Goal: Task Accomplishment & Management: Use online tool/utility

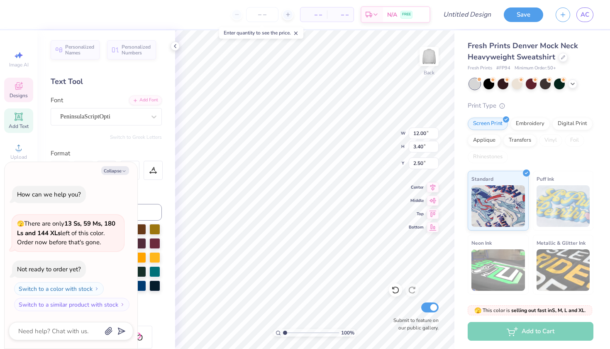
scroll to position [0, 2]
type textarea "x"
type textarea "W Phi Beta"
type textarea "x"
type textarea "Wo Phi Beta"
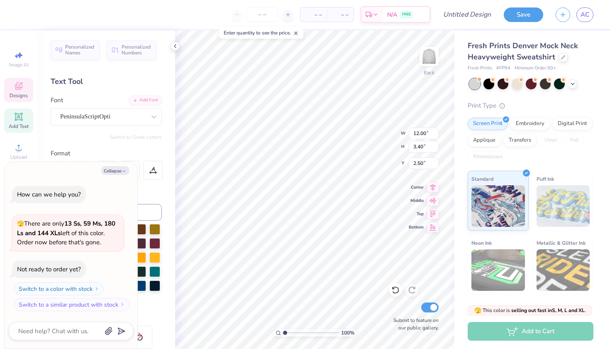
type textarea "x"
type textarea "Wom Phi Beta"
type textarea "x"
type textarea "Wome Phi Beta"
type textarea "x"
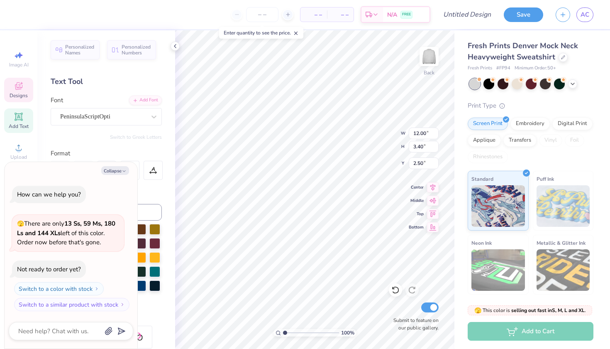
type textarea "Women Phi Beta"
type textarea "x"
type textarea "Women I Beta"
type textarea "x"
type textarea "Women In Beta"
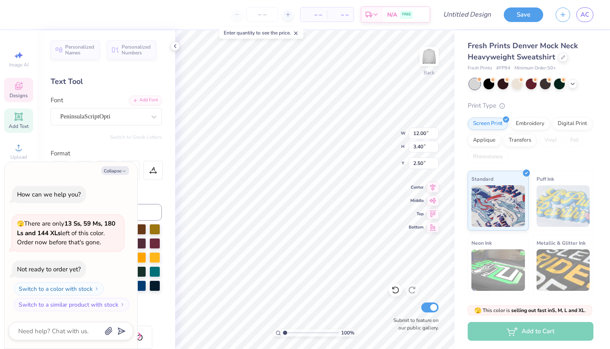
type textarea "x"
type textarea "Women In L"
type textarea "x"
type textarea "Women In La"
type textarea "x"
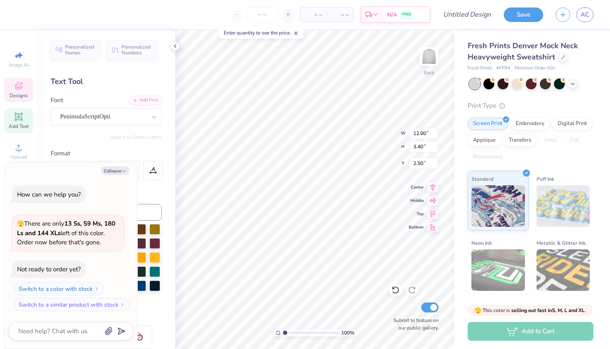
type textarea "Women In Law"
type textarea "x"
type input "2.90"
type input "3.17"
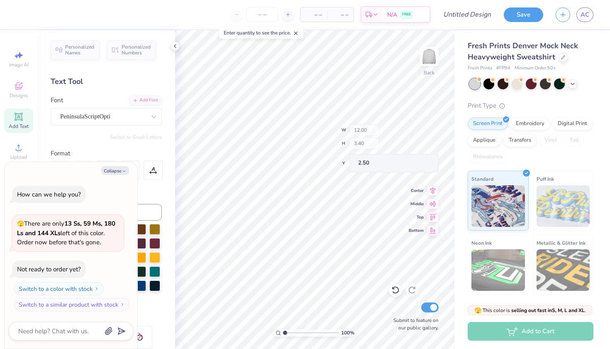
type input "4.92"
type textarea "x"
type input "13.35"
type input "3.79"
type input "2.74"
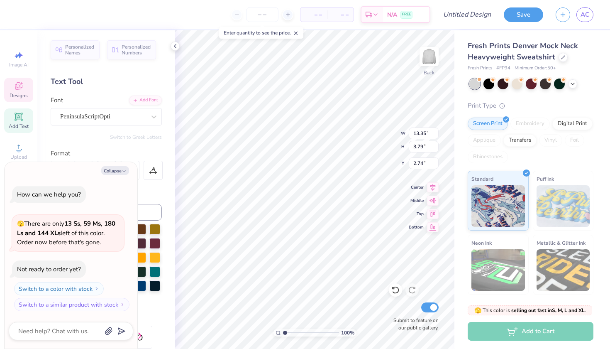
type textarea "x"
type input "3.00"
type textarea "x"
click at [269, 14] on input "number" at bounding box center [262, 14] width 32 height 15
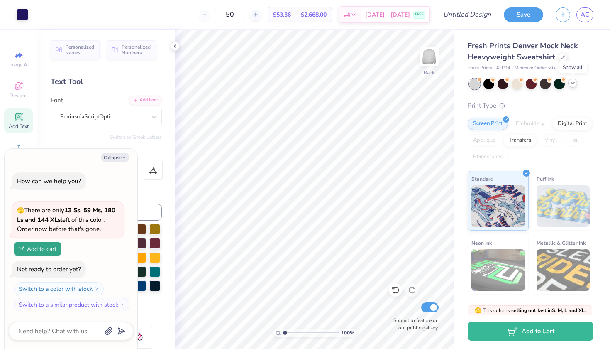
type input "50"
click at [572, 83] on icon at bounding box center [572, 83] width 7 height 7
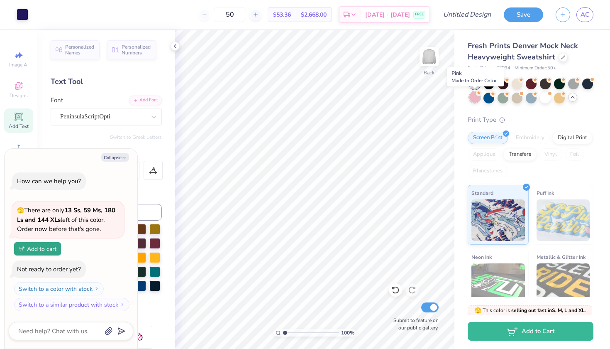
click at [474, 98] on div at bounding box center [474, 97] width 11 height 11
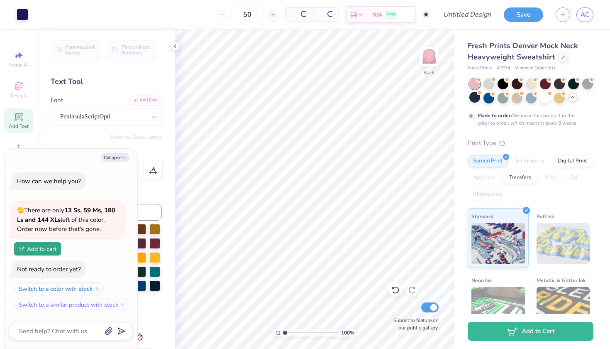
scroll to position [27, 0]
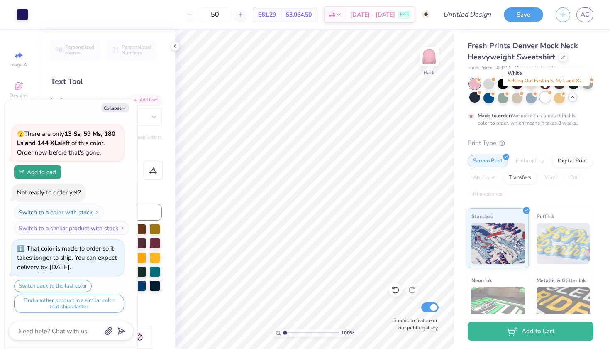
click at [544, 98] on div at bounding box center [545, 97] width 11 height 11
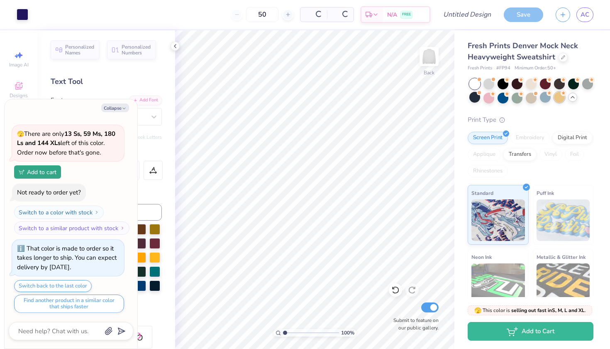
scroll to position [198, 0]
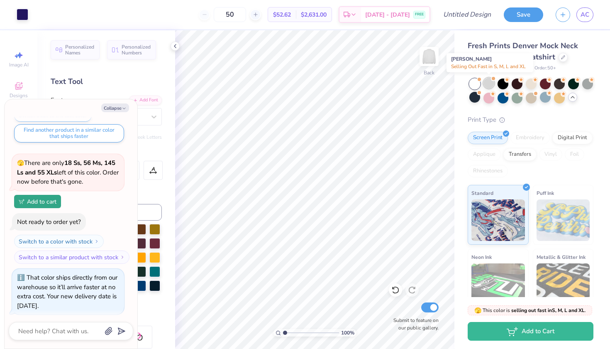
click at [490, 82] on div at bounding box center [488, 83] width 11 height 11
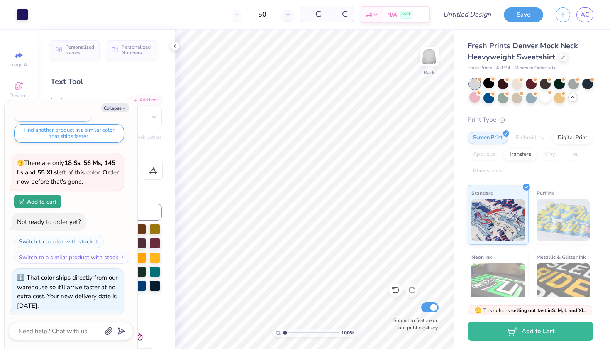
scroll to position [318, 0]
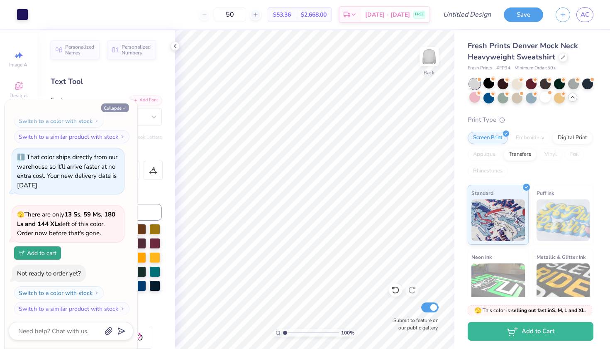
click at [122, 108] on icon "button" at bounding box center [124, 108] width 5 height 5
type textarea "x"
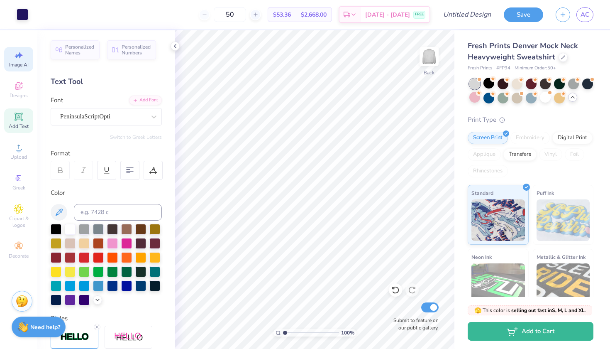
click at [21, 52] on icon at bounding box center [19, 55] width 10 height 10
select select "4"
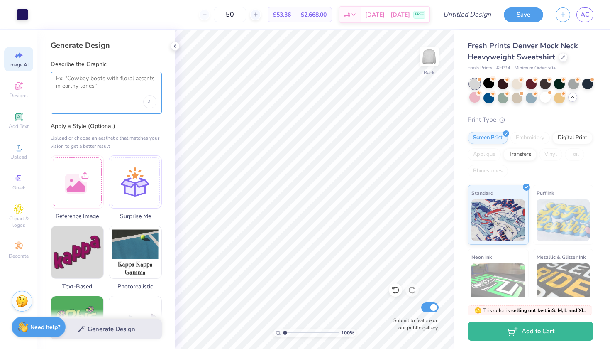
click at [104, 85] on textarea at bounding box center [106, 85] width 100 height 21
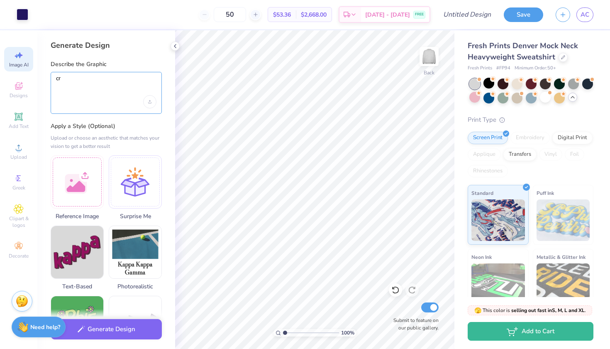
type textarea "c"
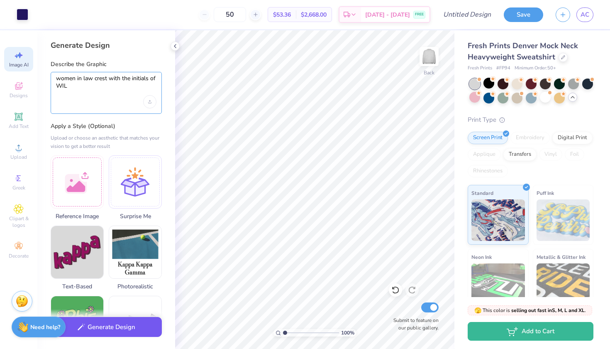
type textarea "women in law crest with the initials of WIL"
click at [122, 326] on button "Generate Design" at bounding box center [106, 327] width 111 height 20
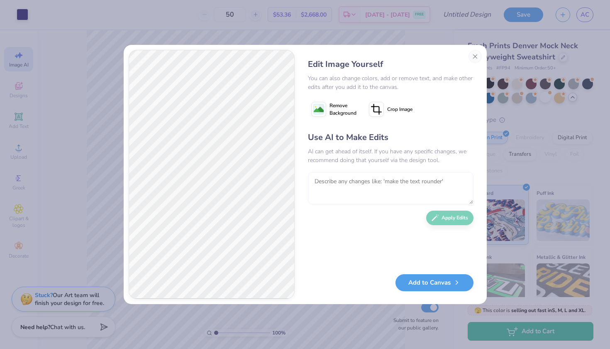
click at [413, 186] on textarea at bounding box center [391, 188] width 166 height 32
click at [464, 182] on textarea "just make it navy and make it outlines no fill in color and lo flowers" at bounding box center [391, 188] width 166 height 32
type textarea "just make it navy and make it outlines no fill in color and no flowers"
click at [447, 221] on button "Apply Edits" at bounding box center [449, 215] width 47 height 15
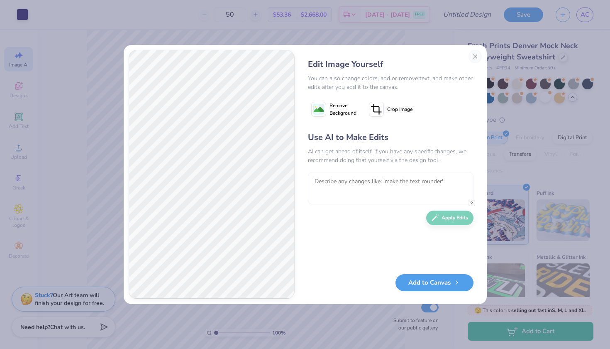
click at [358, 194] on textarea at bounding box center [391, 188] width 166 height 32
type textarea "make it more artistic like an actual crest"
click at [445, 217] on button "Apply Edits" at bounding box center [449, 215] width 47 height 15
click at [332, 111] on span "Remove Background" at bounding box center [342, 109] width 27 height 15
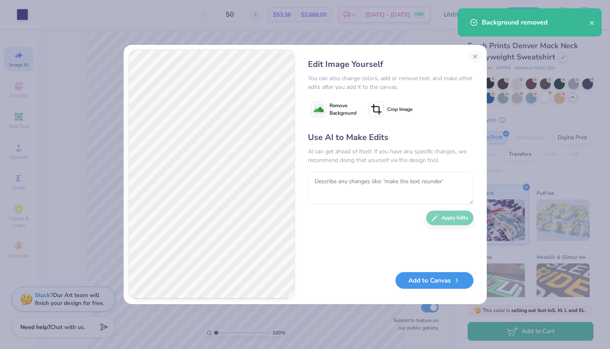
click at [442, 281] on button "Add to Canvas" at bounding box center [434, 280] width 78 height 17
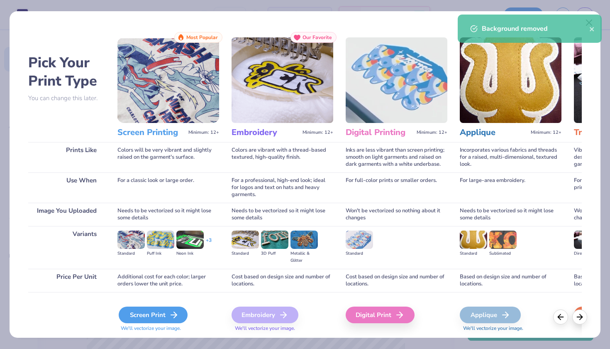
click at [155, 313] on div "Screen Print" at bounding box center [153, 314] width 69 height 17
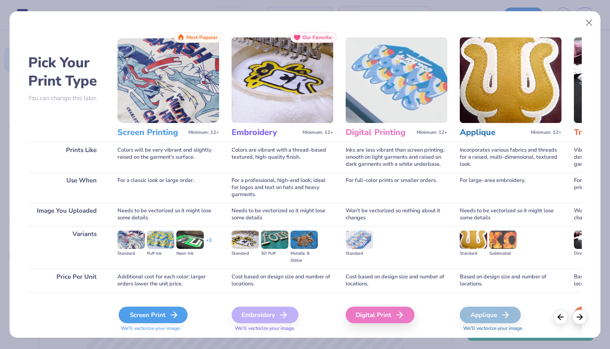
click at [169, 309] on div "Screen Print" at bounding box center [153, 314] width 69 height 17
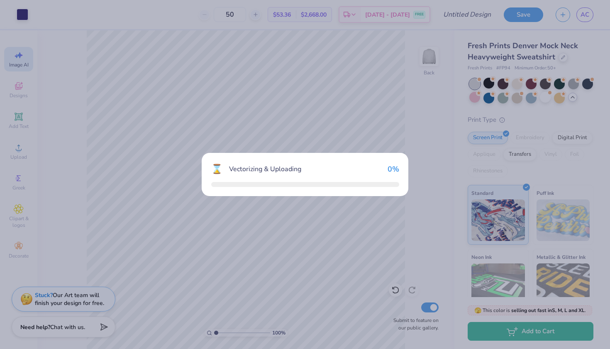
click at [172, 319] on div "⌛ Vectorizing & Uploading 0 %" at bounding box center [305, 174] width 610 height 349
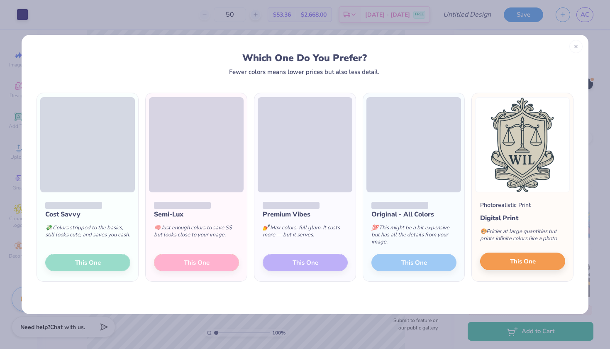
click at [513, 265] on span "This One" at bounding box center [523, 261] width 26 height 10
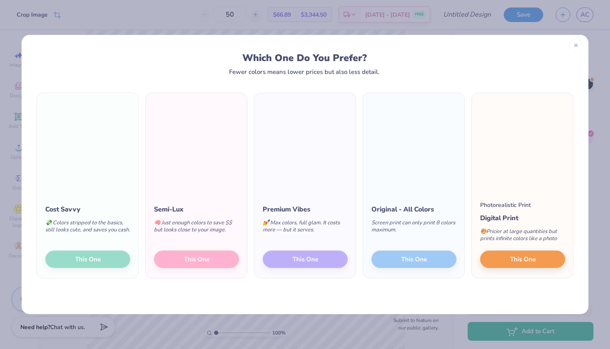
click at [576, 48] on icon at bounding box center [576, 45] width 6 height 6
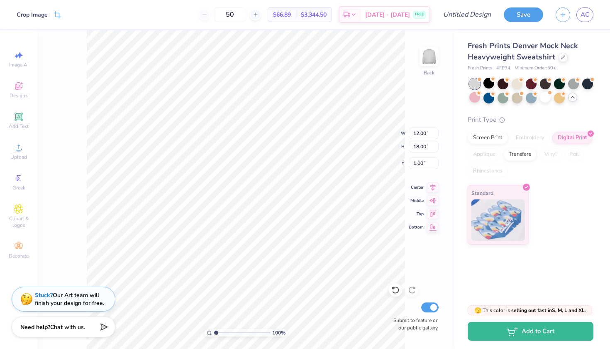
type input "4.99"
type input "7.48"
type input "11.52"
type input "5.43"
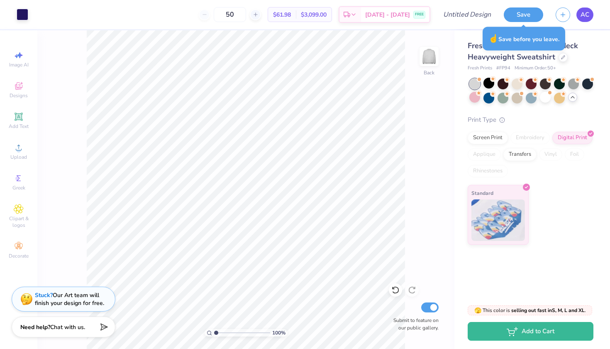
click at [586, 15] on span "AC" at bounding box center [585, 15] width 9 height 10
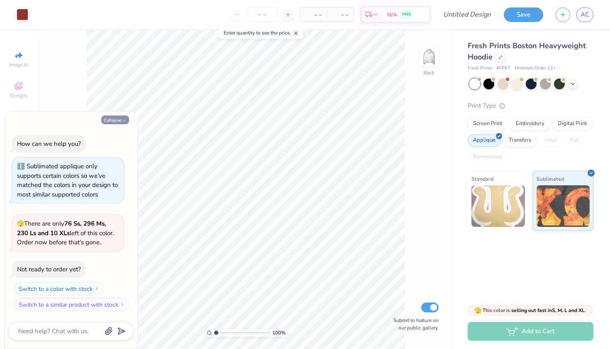
click at [122, 122] on icon "button" at bounding box center [124, 120] width 5 height 5
type textarea "x"
